Goal: Task Accomplishment & Management: Use online tool/utility

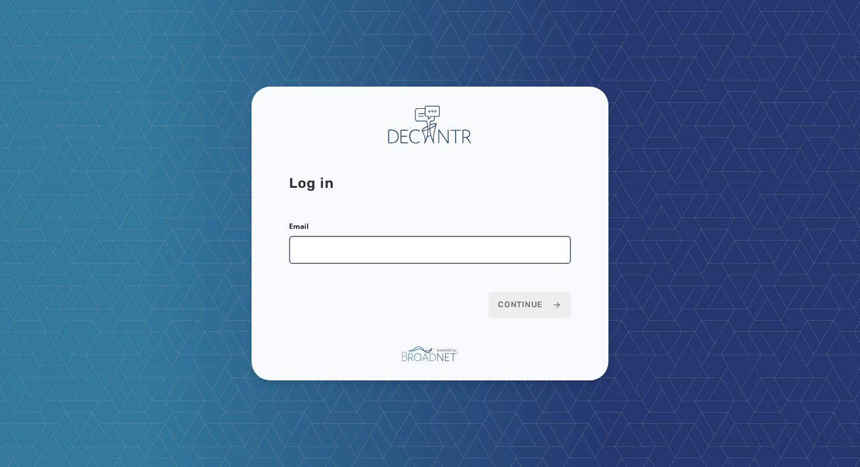
click at [448, 236] on input "Email" at bounding box center [430, 250] width 282 height 28
click at [470, 256] on input "Email" at bounding box center [430, 250] width 282 height 28
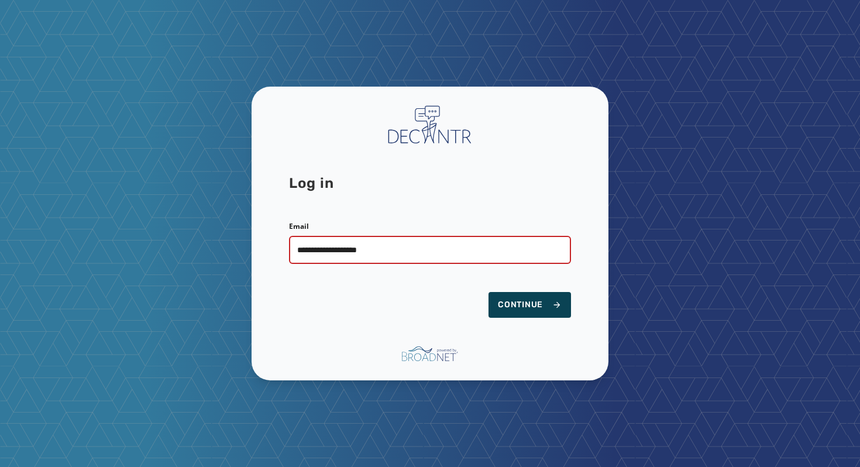
type input "**********"
click at [532, 308] on span "Continue" at bounding box center [530, 305] width 64 height 12
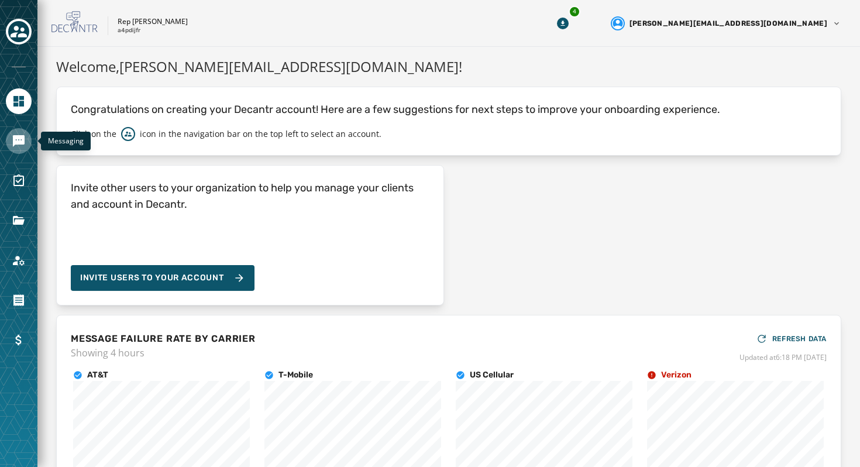
click at [16, 136] on icon "Navigate to Messaging" at bounding box center [19, 141] width 12 height 12
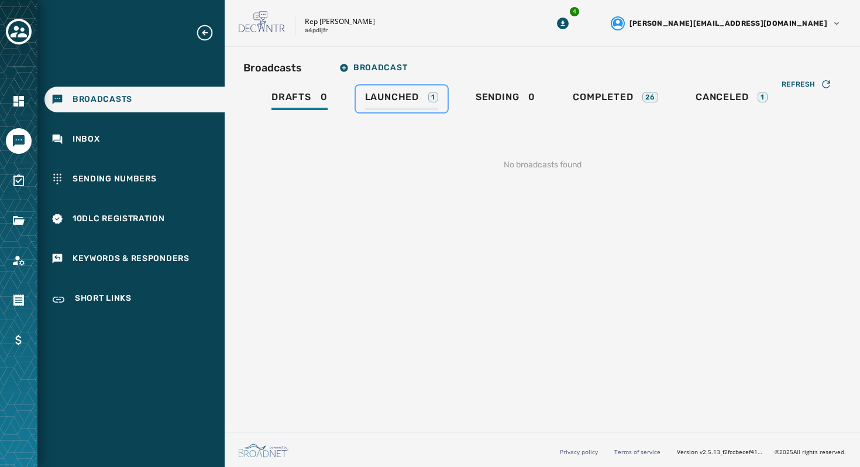
click at [421, 87] on link "Launched 1" at bounding box center [402, 98] width 92 height 27
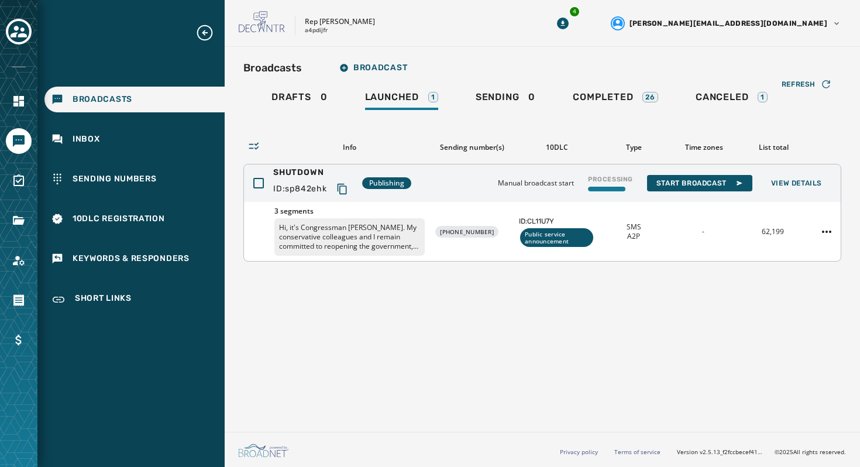
click at [374, 228] on p "Hi, it's Congressman [PERSON_NAME]. My conservative colleagues and I remain com…" at bounding box center [349, 236] width 150 height 37
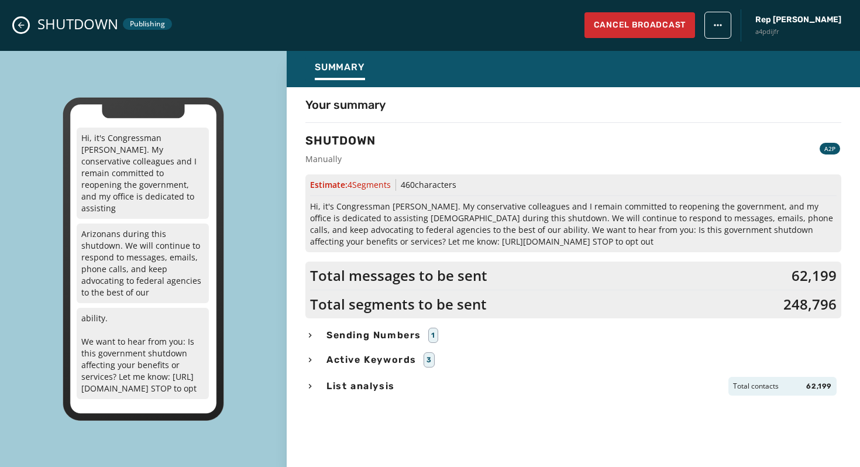
click at [384, 328] on span "Sending Numbers" at bounding box center [373, 335] width 99 height 14
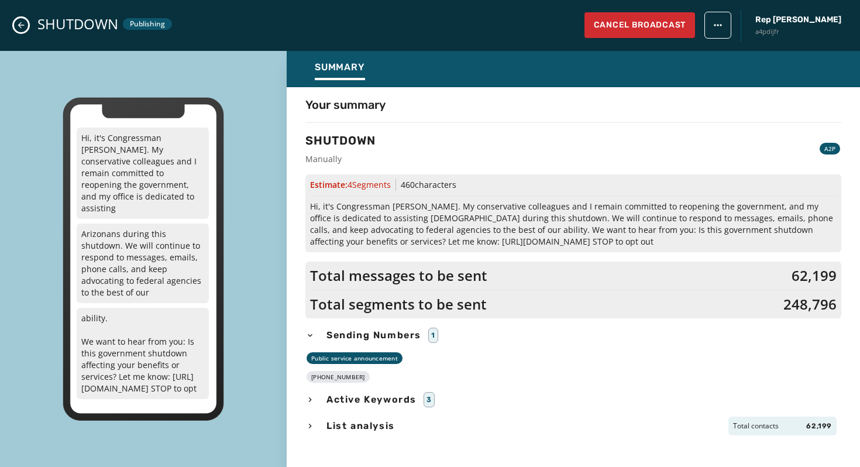
click at [24, 24] on icon "Close admin drawer" at bounding box center [20, 24] width 9 height 9
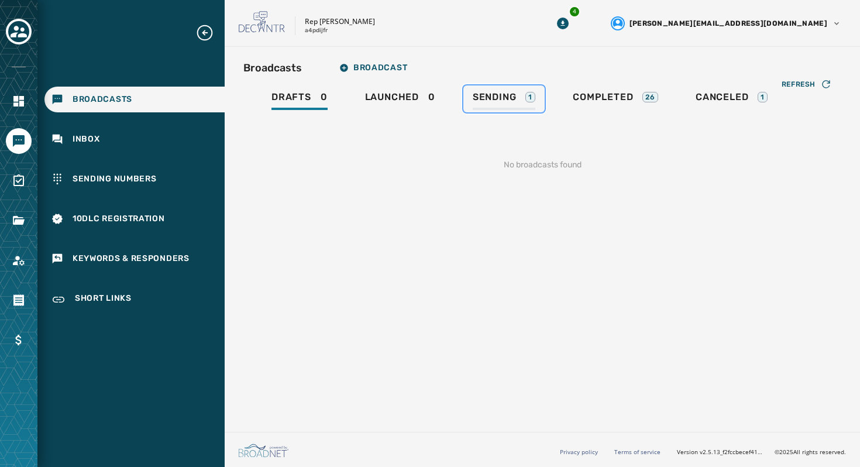
click at [496, 111] on link "Sending 1" at bounding box center [503, 98] width 81 height 27
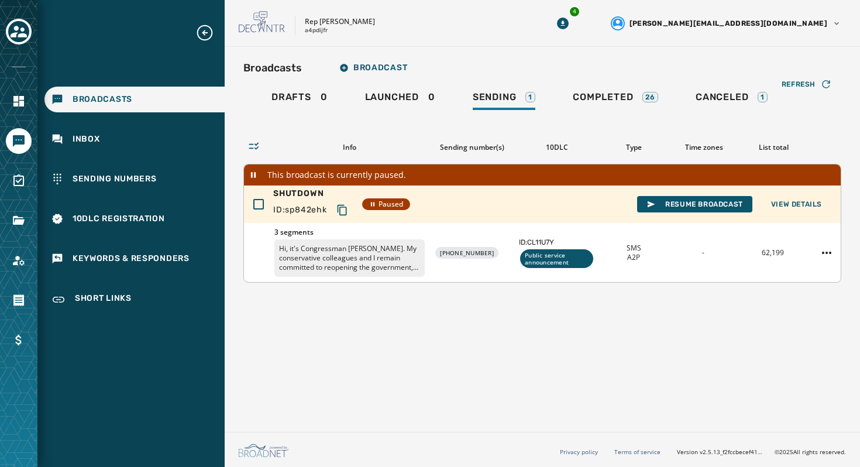
click at [397, 250] on p "Hi, it's Congressman Abe Hamadeh. My conservative colleagues and I remain commi…" at bounding box center [349, 257] width 150 height 37
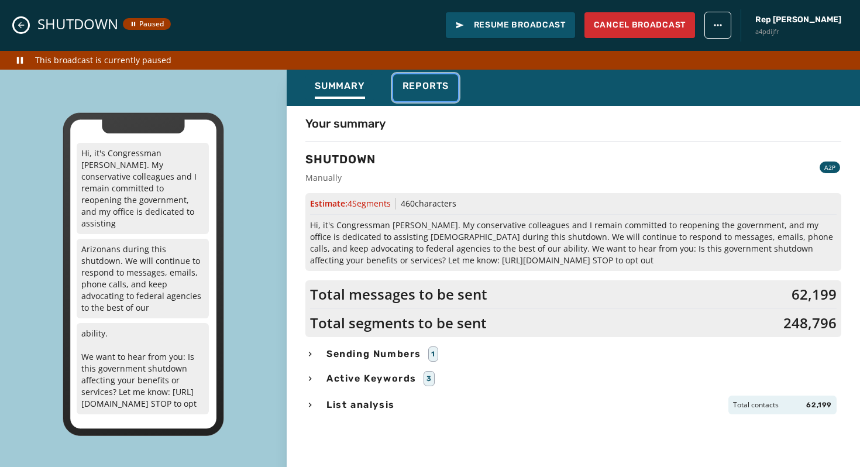
click at [409, 85] on span "Reports" at bounding box center [425, 86] width 47 height 12
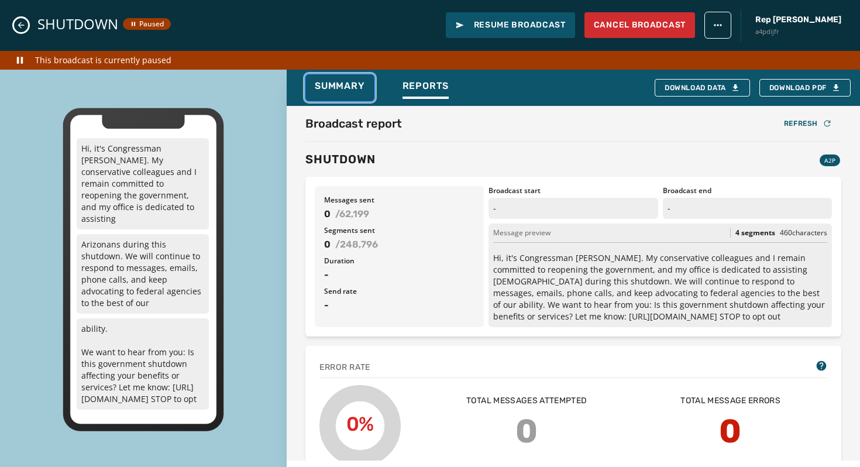
click at [346, 92] on div "Summary" at bounding box center [340, 89] width 50 height 19
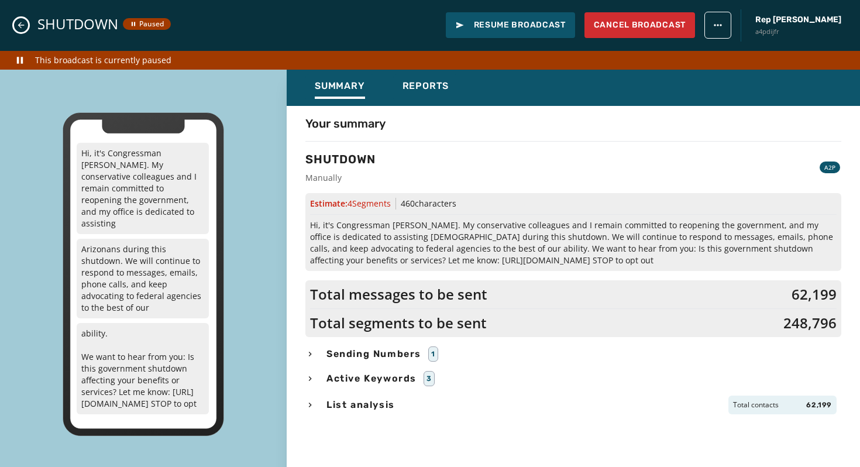
click at [359, 348] on span "Sending Numbers" at bounding box center [373, 354] width 99 height 14
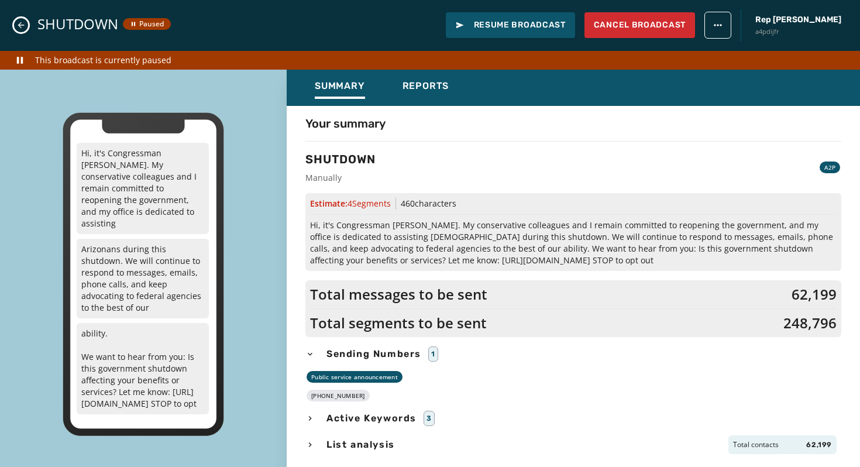
click at [371, 417] on span "Active Keywords" at bounding box center [371, 418] width 95 height 14
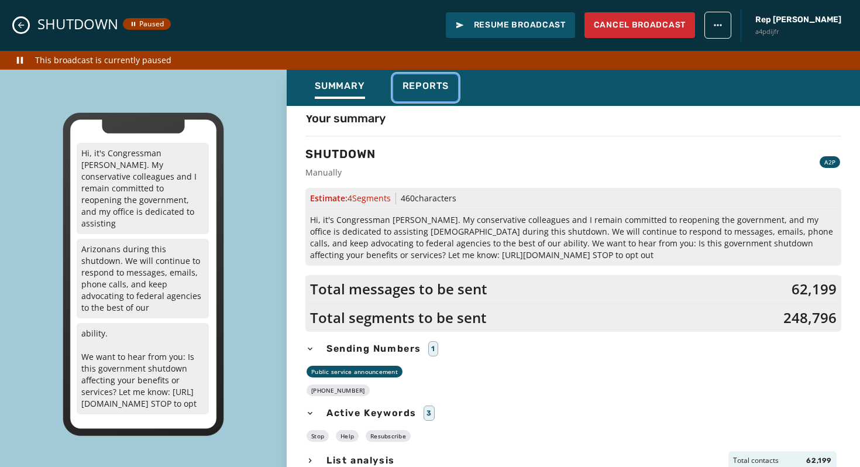
click at [413, 94] on div "Reports" at bounding box center [425, 89] width 47 height 19
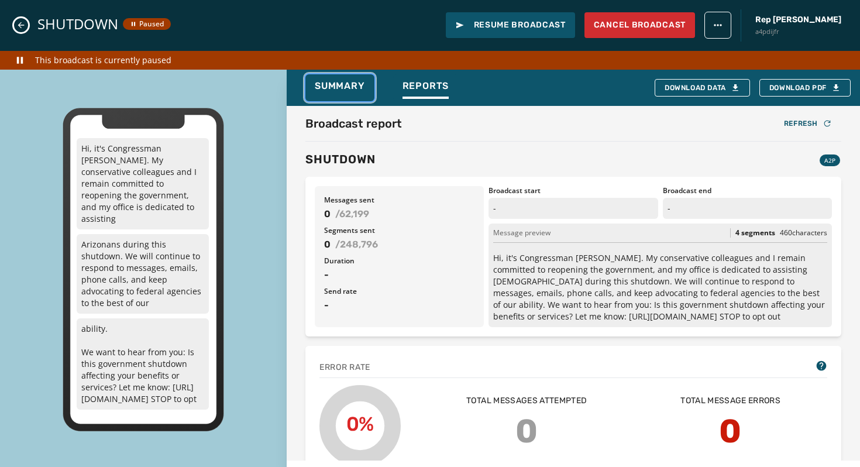
click at [353, 88] on span "Summary" at bounding box center [340, 86] width 50 height 12
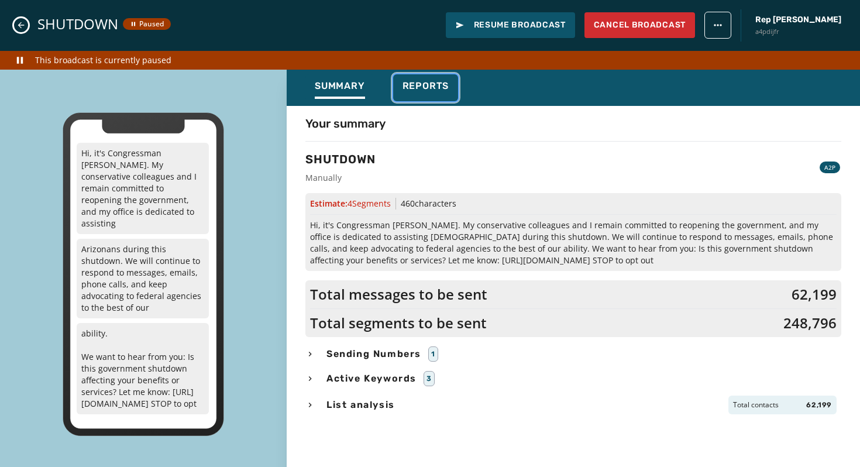
click at [411, 83] on span "Reports" at bounding box center [425, 86] width 47 height 12
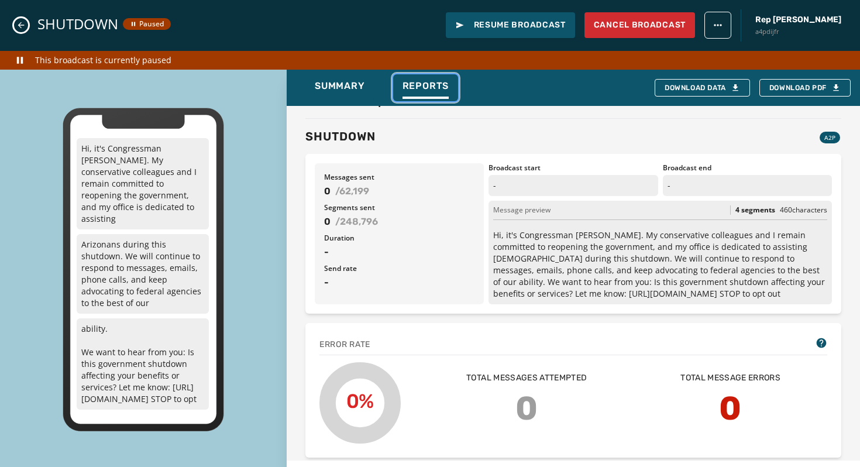
scroll to position [25, 0]
